Goal: Task Accomplishment & Management: Manage account settings

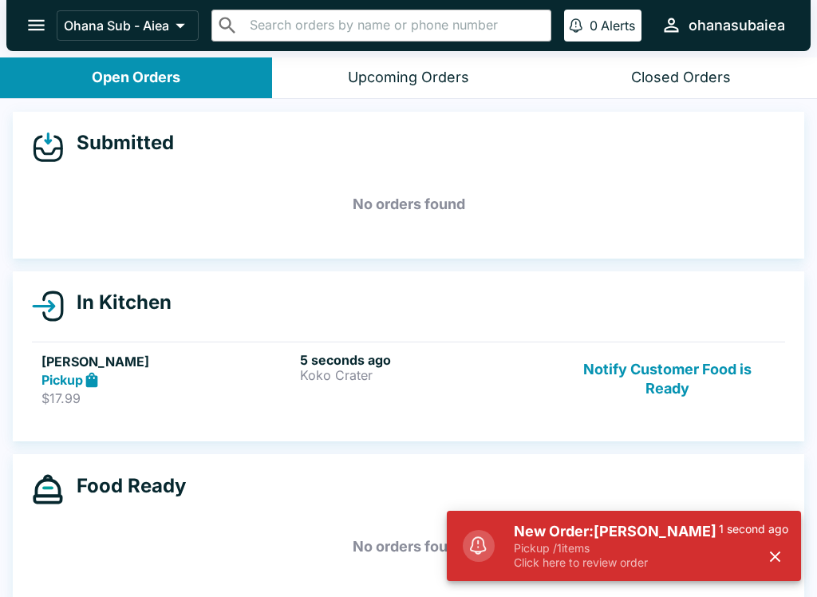
scroll to position [2, 0]
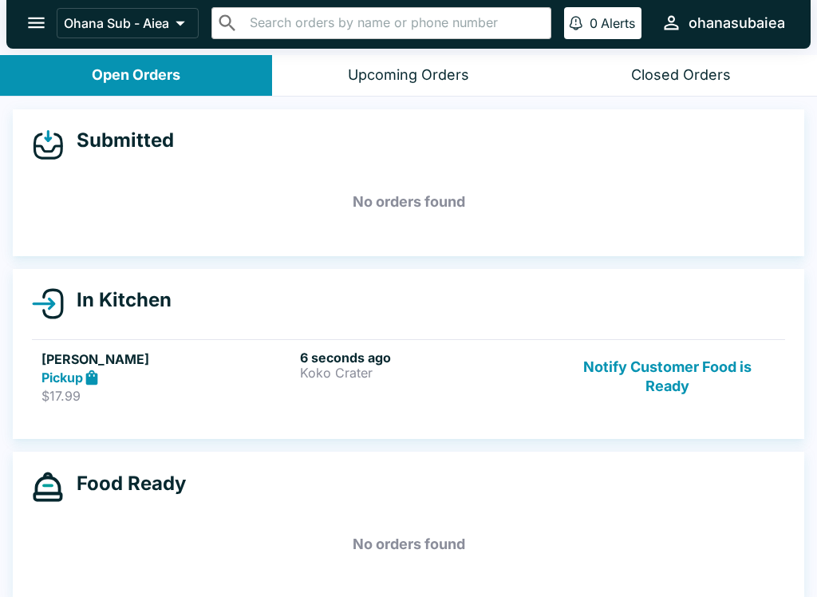
click at [657, 393] on button "Notify Customer Food is Ready" at bounding box center [667, 376] width 216 height 55
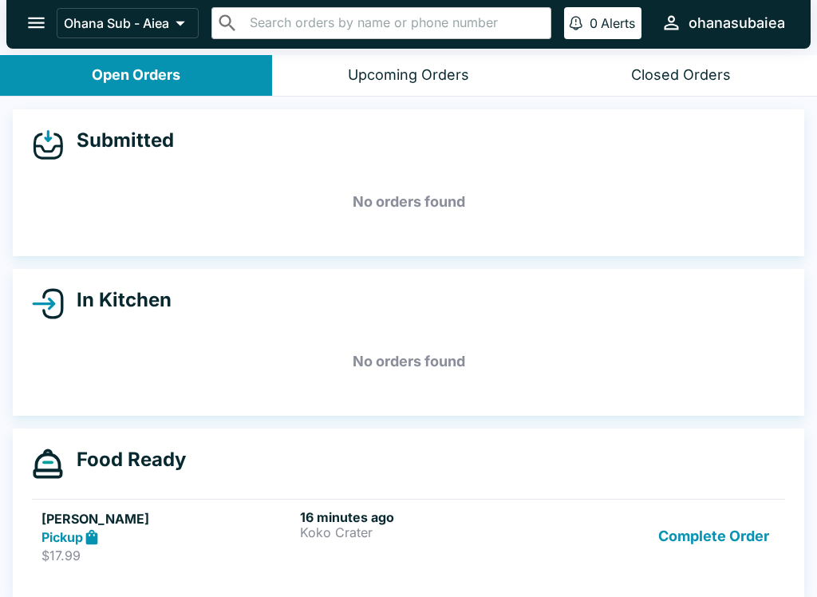
click at [108, 509] on h5 "[PERSON_NAME]" at bounding box center [167, 518] width 252 height 19
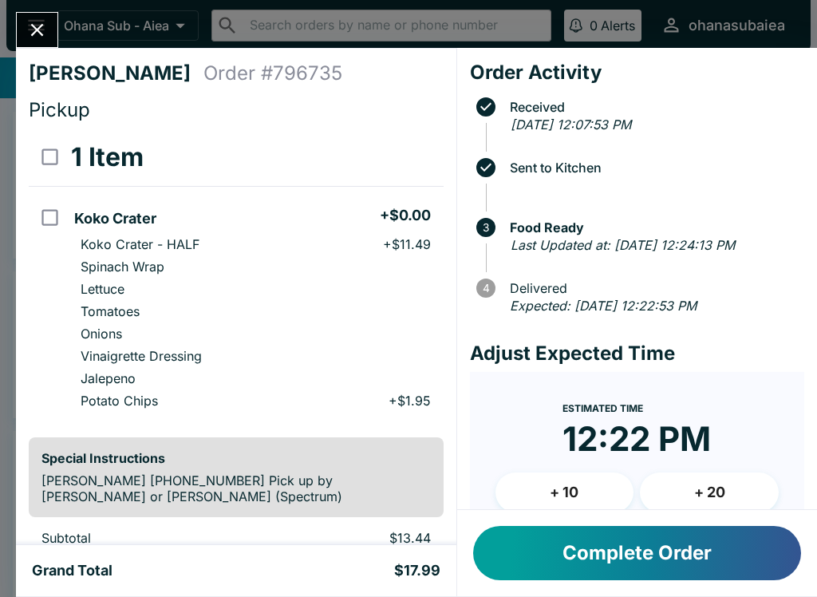
click at [100, 517] on div "[PERSON_NAME] Order # 796735 Pickup 1 Item Koko Crater + $0.00 Koko Crater - HA…" at bounding box center [236, 296] width 440 height 497
click at [622, 551] on button "Complete Order" at bounding box center [637, 553] width 328 height 54
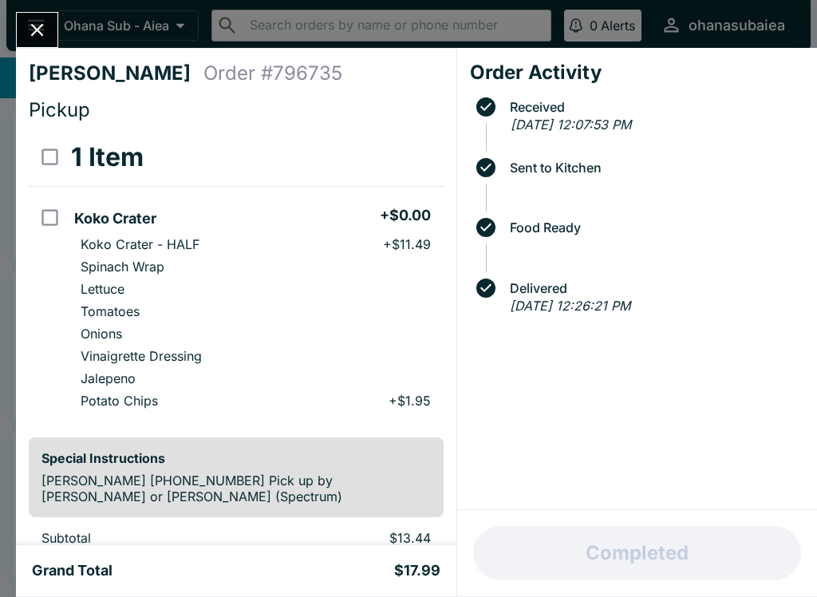
click at [34, 45] on button "Close" at bounding box center [37, 30] width 41 height 34
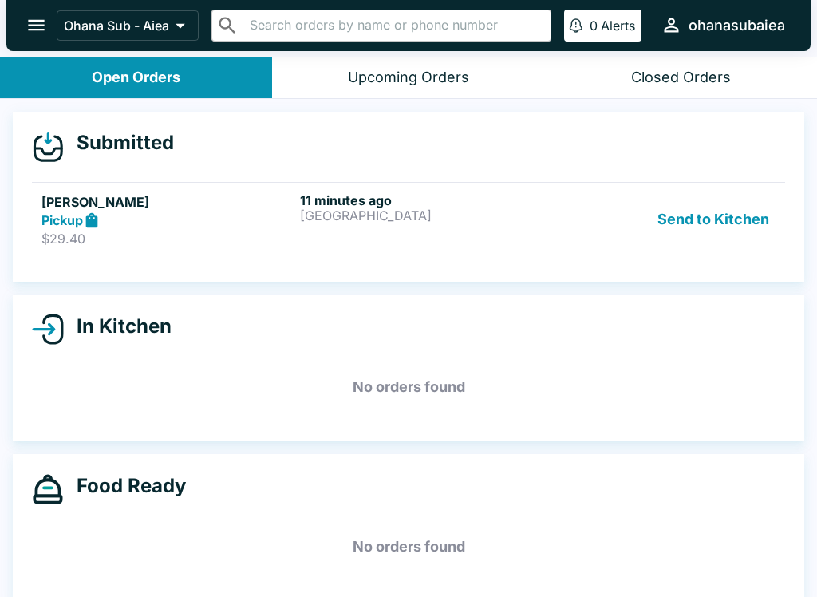
click at [667, 226] on button "Send to Kitchen" at bounding box center [713, 219] width 124 height 55
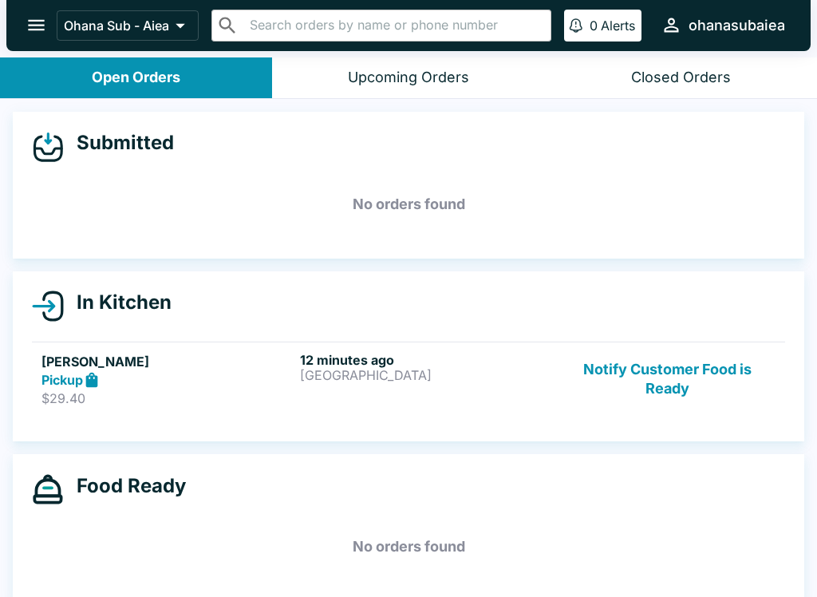
scroll to position [2, 0]
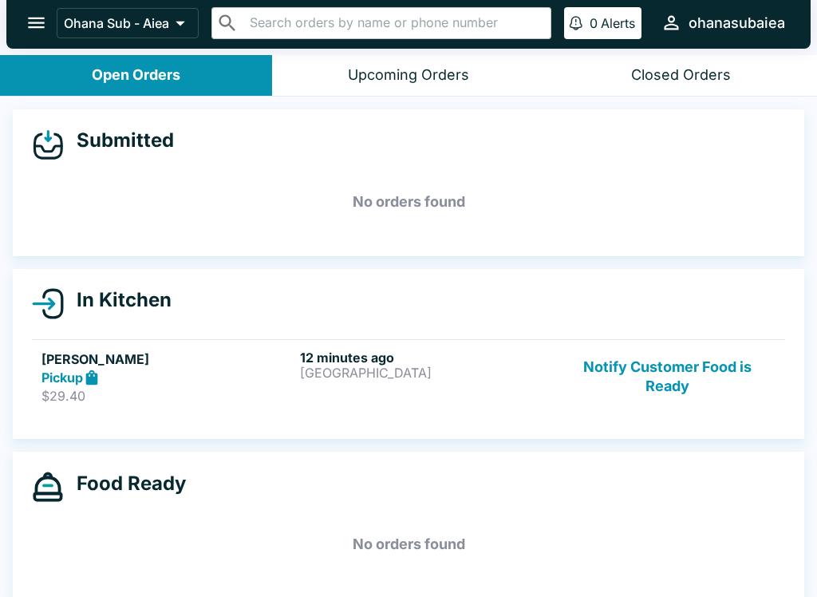
click at [662, 362] on button "Notify Customer Food is Ready" at bounding box center [667, 376] width 216 height 55
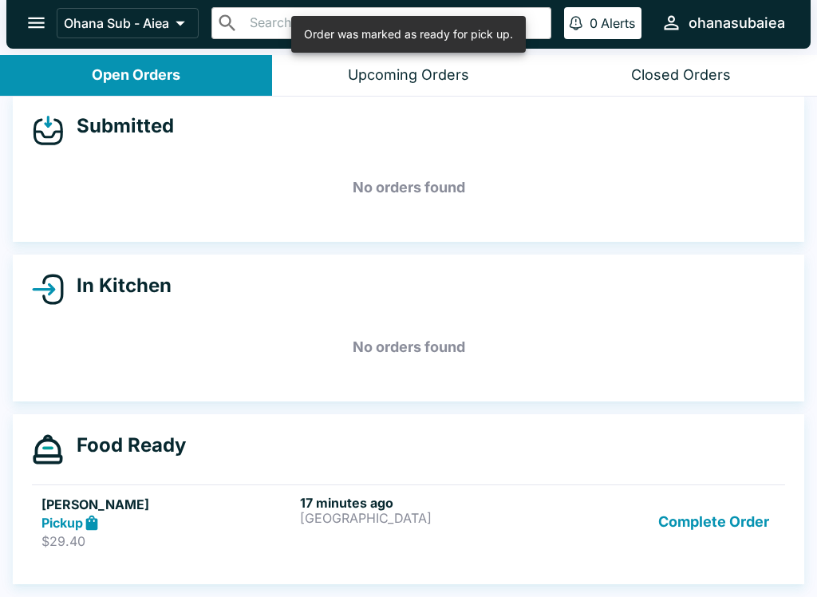
scroll to position [14, 0]
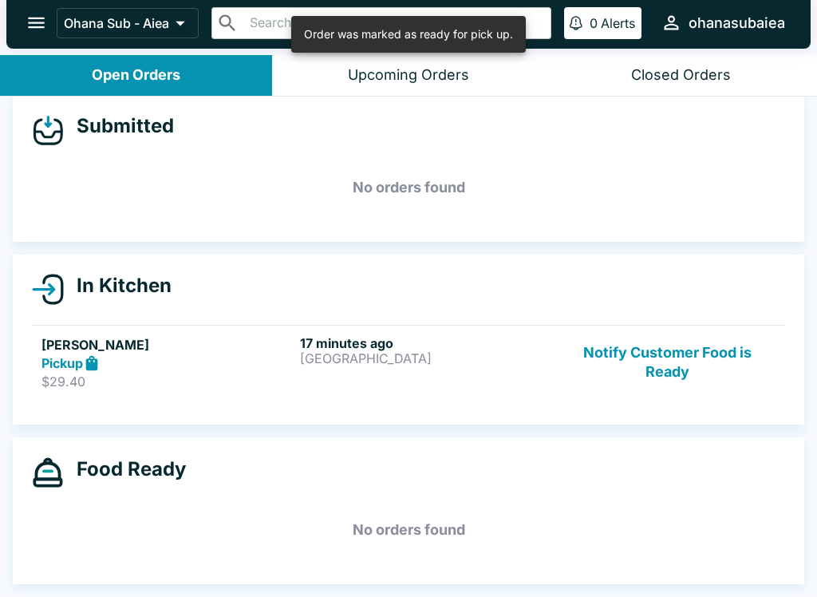
click at [694, 357] on button "Notify Customer Food is Ready" at bounding box center [667, 362] width 216 height 55
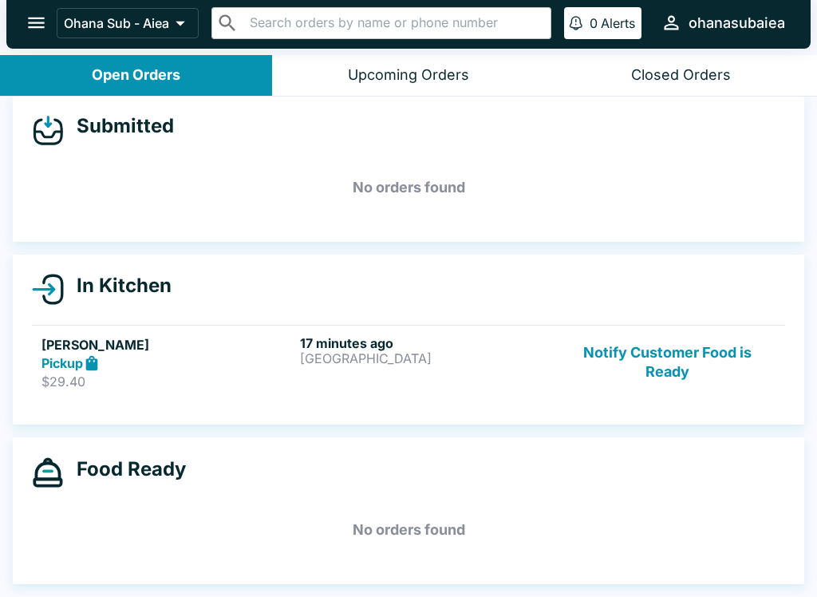
click at [709, 349] on button "Notify Customer Food is Ready" at bounding box center [667, 362] width 216 height 55
